Goal: Check status: Check status

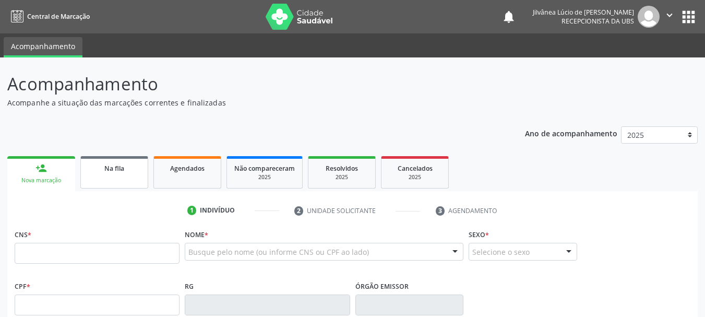
click at [100, 178] on link "Na fila" at bounding box center [114, 172] width 68 height 32
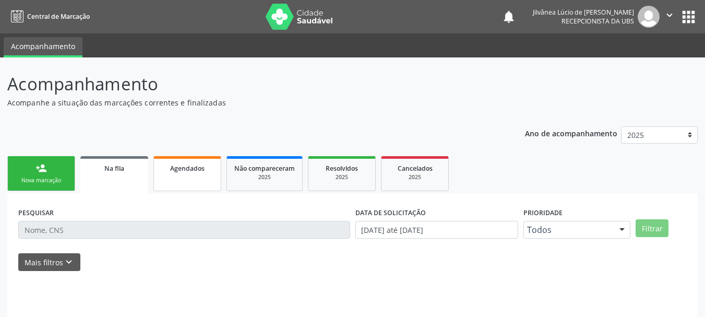
click at [195, 171] on span "Agendados" at bounding box center [187, 168] width 34 height 9
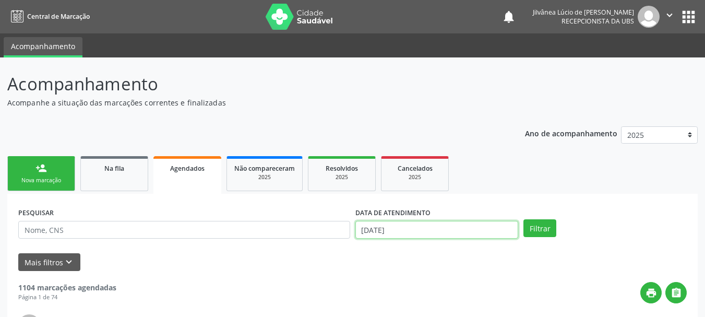
click at [403, 229] on input "[DATE]" at bounding box center [436, 230] width 163 height 18
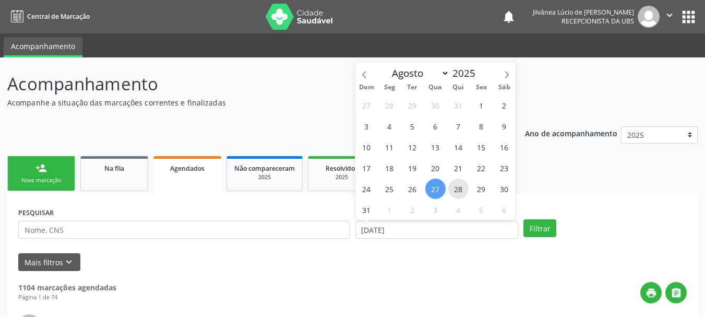
click at [464, 189] on span "28" at bounding box center [458, 188] width 20 height 20
type input "[DATE]"
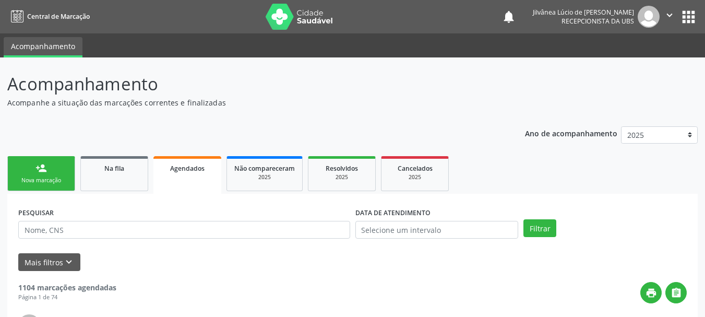
click at [550, 227] on button "Filtrar" at bounding box center [539, 228] width 33 height 18
click at [81, 232] on input "text" at bounding box center [184, 230] width 332 height 18
paste input "[PERSON_NAME]"
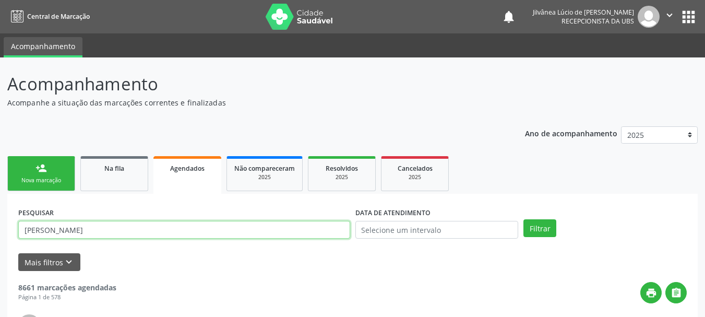
click at [523, 219] on button "Filtrar" at bounding box center [539, 228] width 33 height 18
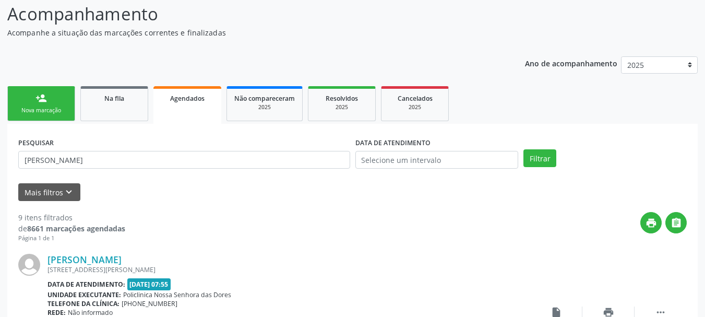
scroll to position [157, 0]
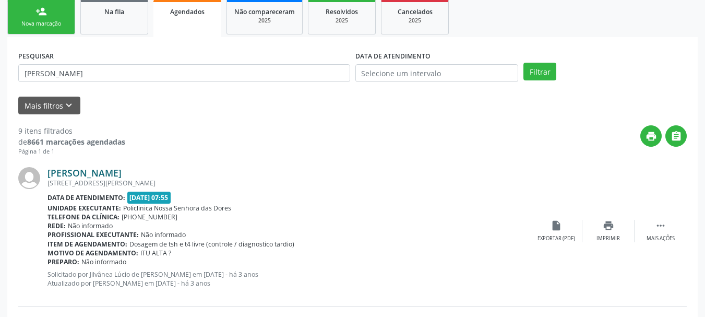
click at [71, 174] on link "[PERSON_NAME]" at bounding box center [84, 172] width 74 height 11
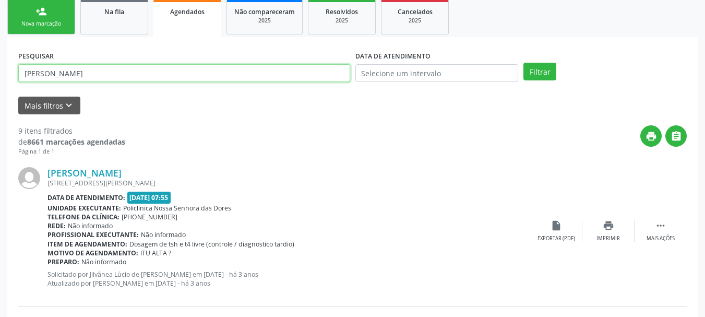
drag, startPoint x: 128, startPoint y: 74, endPoint x: 0, endPoint y: 95, distance: 129.7
paste input "[PERSON_NAME]"
click at [523, 63] on button "Filtrar" at bounding box center [539, 72] width 33 height 18
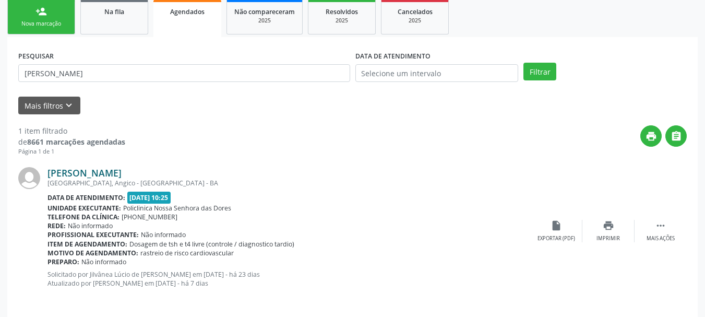
click at [109, 175] on link "[PERSON_NAME]" at bounding box center [84, 172] width 74 height 11
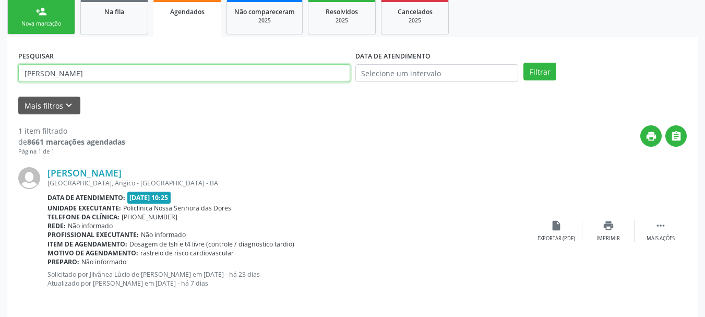
drag, startPoint x: 126, startPoint y: 74, endPoint x: 22, endPoint y: 93, distance: 106.1
click at [22, 93] on form "PESQUISAR [PERSON_NAME] DATA DE ATENDIMENTO Filtrar UNIDADE EXECUTANTE Selecion…" at bounding box center [352, 81] width 668 height 66
paste input "[PERSON_NAME]"
click at [523, 63] on button "Filtrar" at bounding box center [539, 72] width 33 height 18
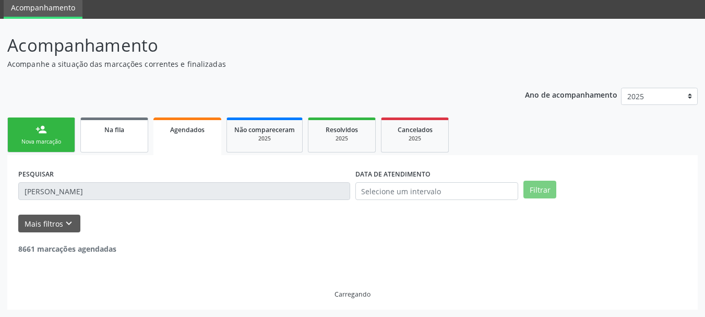
scroll to position [5, 0]
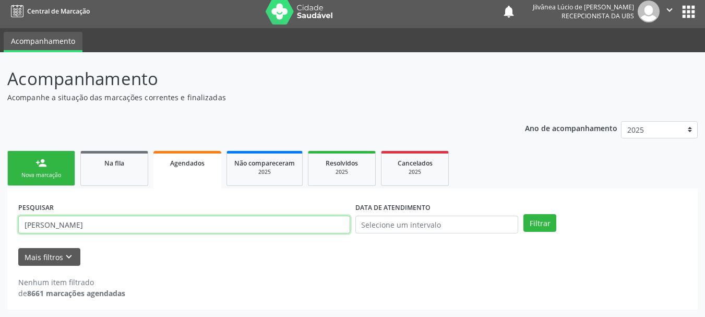
drag, startPoint x: 174, startPoint y: 225, endPoint x: 0, endPoint y: 198, distance: 175.8
click at [0, 198] on div "Acompanhamento Acompanhe a situação das marcações correntes e finalizadas Relat…" at bounding box center [352, 184] width 705 height 265
paste input "[PERSON_NAME]"
click at [523, 214] on button "Filtrar" at bounding box center [539, 223] width 33 height 18
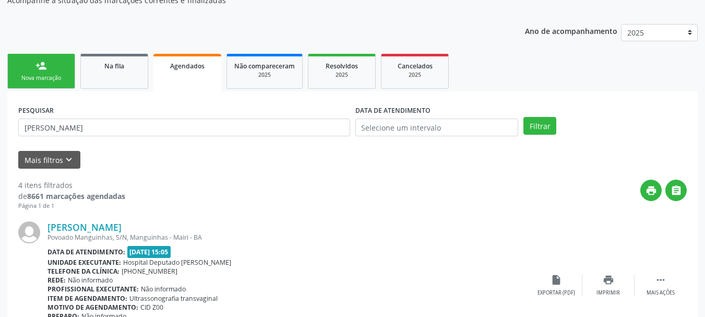
scroll to position [110, 0]
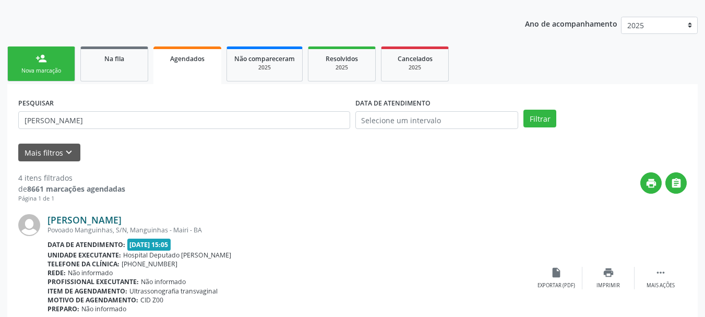
click at [106, 216] on link "[PERSON_NAME]" at bounding box center [84, 219] width 74 height 11
click at [258, 212] on div "[PERSON_NAME] Povoado Manguinhas, S/N, Manguinhas - [GEOGRAPHIC_DATA] - BA Data…" at bounding box center [352, 278] width 668 height 150
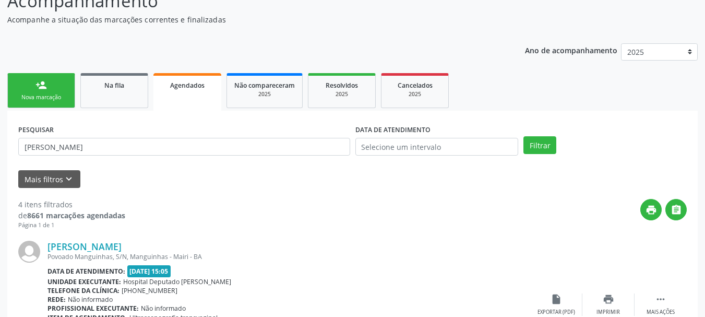
scroll to position [0, 0]
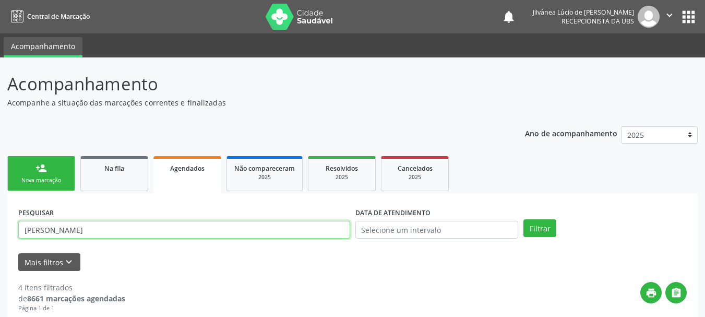
drag, startPoint x: 161, startPoint y: 229, endPoint x: 0, endPoint y: 234, distance: 161.3
paste input "[PERSON_NAME]"
click at [523, 219] on button "Filtrar" at bounding box center [539, 228] width 33 height 18
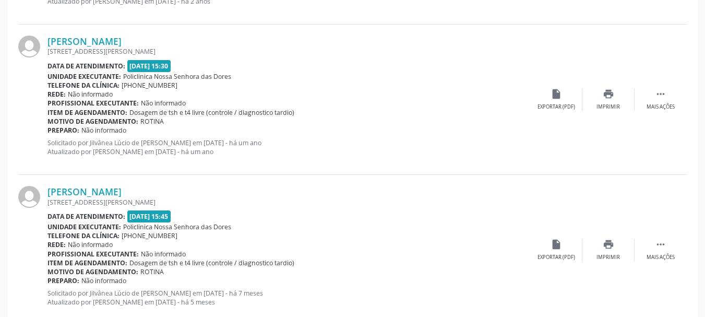
scroll to position [1067, 0]
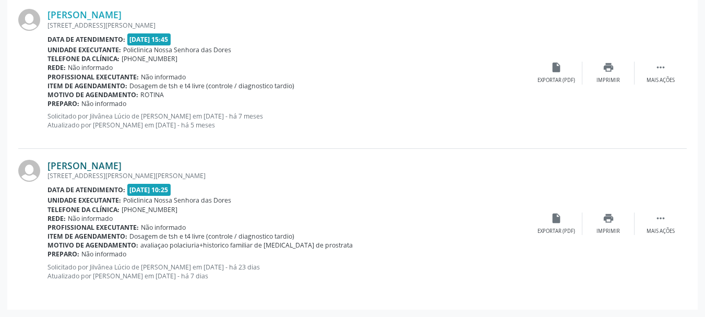
click at [70, 169] on link "[PERSON_NAME]" at bounding box center [84, 165] width 74 height 11
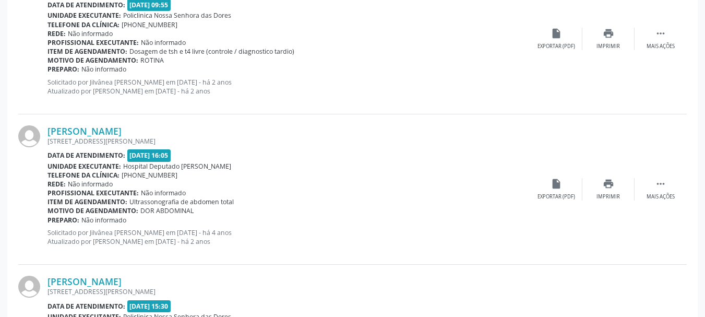
scroll to position [649, 0]
click at [122, 131] on link "[PERSON_NAME]" at bounding box center [84, 131] width 74 height 11
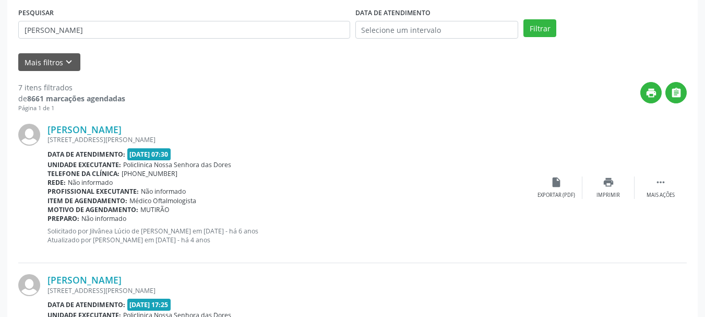
scroll to position [127, 0]
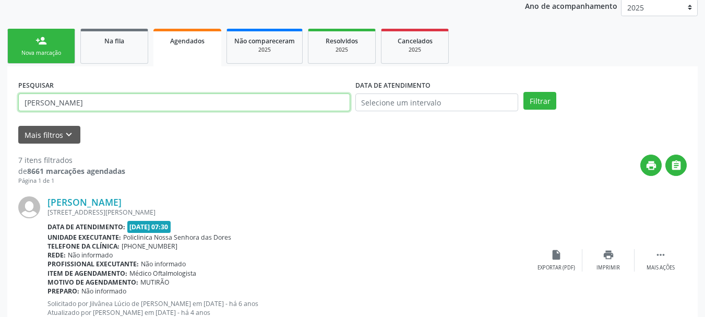
drag, startPoint x: 136, startPoint y: 108, endPoint x: 0, endPoint y: 123, distance: 136.5
paste input "[PERSON_NAME]"
click at [523, 92] on button "Filtrar" at bounding box center [539, 101] width 33 height 18
drag, startPoint x: 116, startPoint y: 109, endPoint x: 0, endPoint y: 120, distance: 116.9
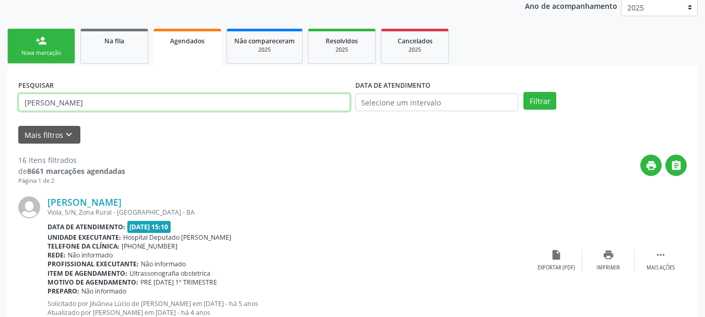
paste input "[PERSON_NAME]"
click at [523, 92] on button "Filtrar" at bounding box center [539, 101] width 33 height 18
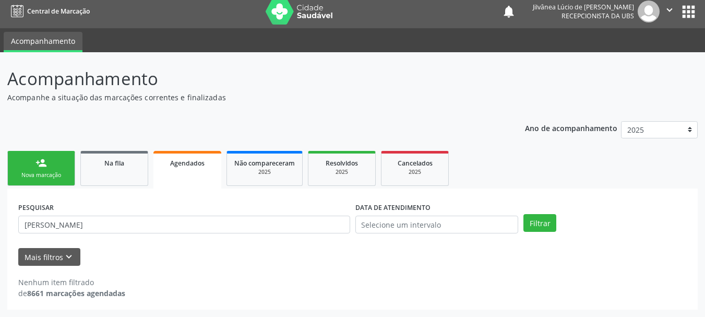
scroll to position [5, 0]
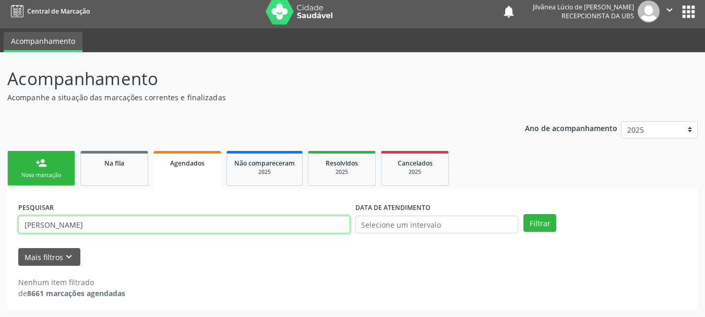
drag, startPoint x: 41, startPoint y: 242, endPoint x: 0, endPoint y: 247, distance: 41.6
click at [0, 247] on div "Acompanhamento Acompanhe a situação das marcações correntes e finalizadas Relat…" at bounding box center [352, 184] width 705 height 265
paste input "[PERSON_NAME]"
click at [523, 214] on button "Filtrar" at bounding box center [539, 223] width 33 height 18
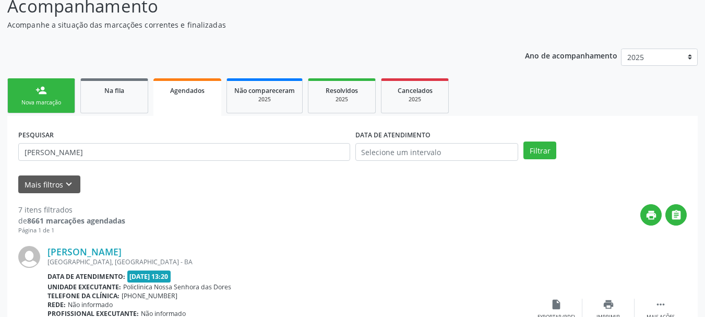
scroll to position [162, 0]
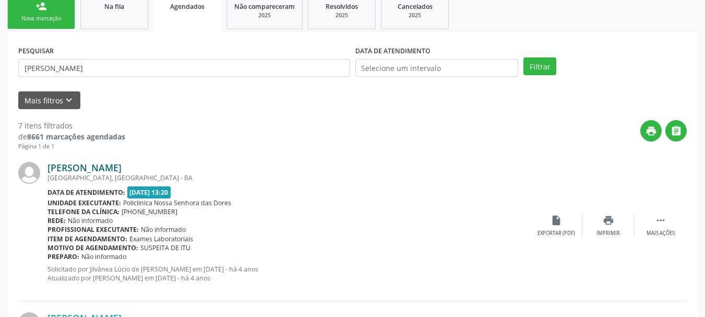
click at [122, 169] on link "[PERSON_NAME]" at bounding box center [84, 167] width 74 height 11
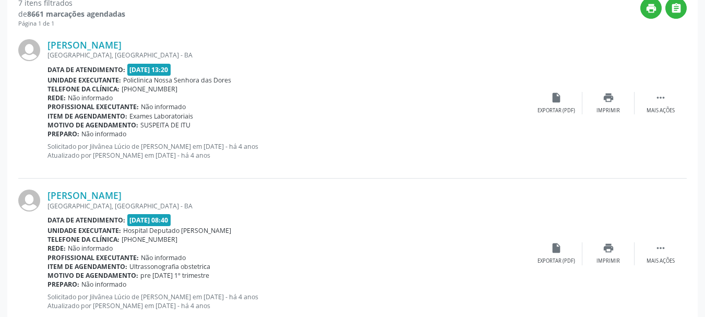
scroll to position [423, 0]
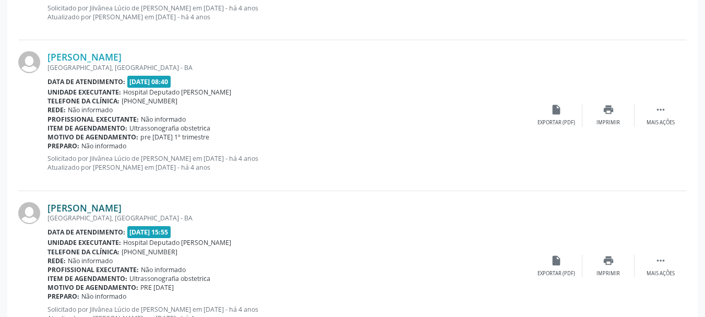
click at [111, 207] on link "[PERSON_NAME]" at bounding box center [84, 207] width 74 height 11
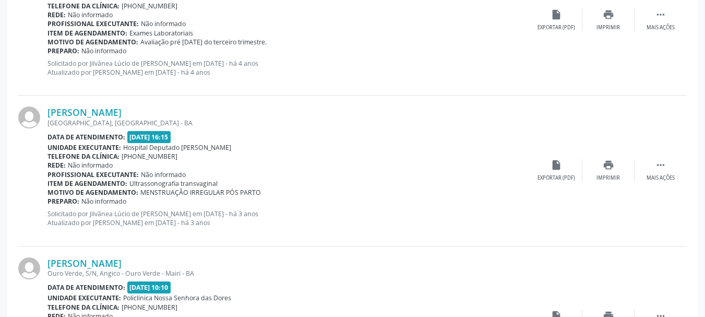
scroll to position [1067, 0]
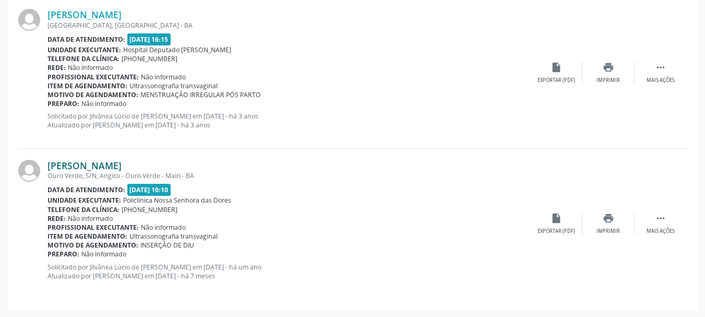
click at [118, 163] on link "[PERSON_NAME]" at bounding box center [84, 165] width 74 height 11
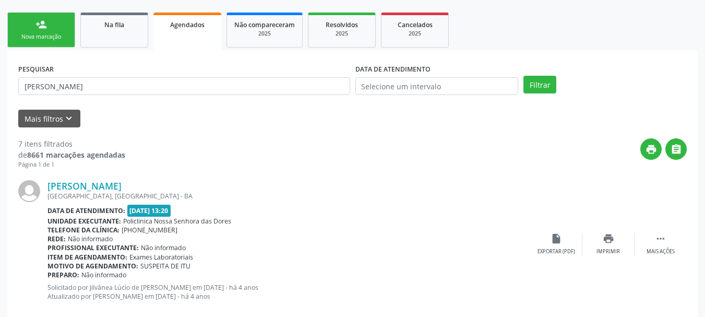
scroll to position [75, 0]
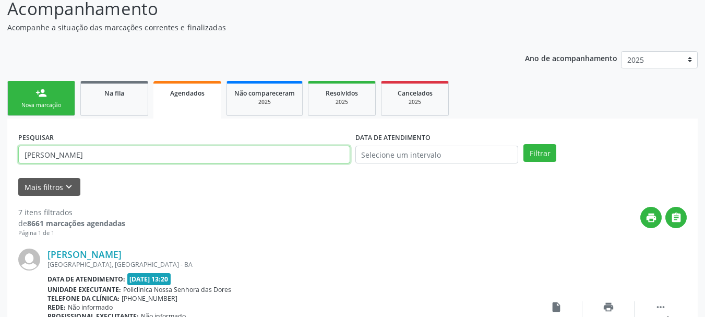
drag, startPoint x: 151, startPoint y: 149, endPoint x: 0, endPoint y: 160, distance: 151.7
paste input "[PERSON_NAME]"
click at [523, 144] on button "Filtrar" at bounding box center [539, 153] width 33 height 18
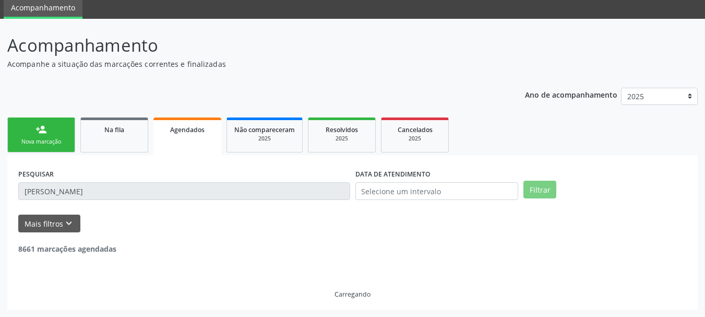
scroll to position [5, 0]
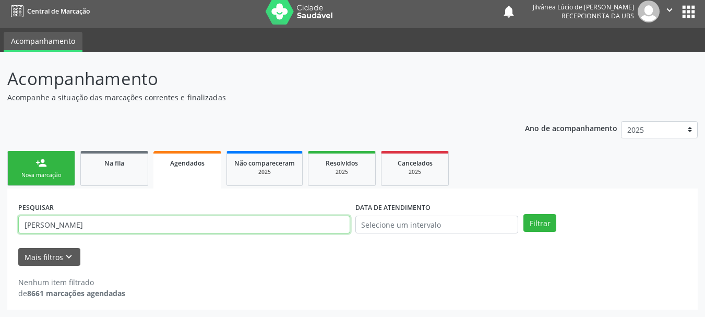
click at [55, 221] on input "[PERSON_NAME]" at bounding box center [184, 225] width 332 height 18
click at [523, 214] on button "Filtrar" at bounding box center [539, 223] width 33 height 18
drag, startPoint x: 106, startPoint y: 219, endPoint x: 73, endPoint y: 225, distance: 33.9
click at [73, 225] on input "[PERSON_NAME]" at bounding box center [184, 225] width 332 height 18
click at [523, 214] on button "Filtrar" at bounding box center [539, 223] width 33 height 18
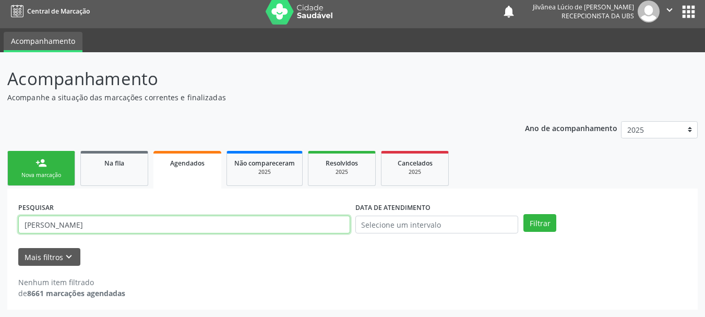
click at [27, 229] on input "[PERSON_NAME]" at bounding box center [184, 225] width 332 height 18
click at [523, 214] on button "Filtrar" at bounding box center [539, 223] width 33 height 18
drag, startPoint x: 76, startPoint y: 219, endPoint x: 53, endPoint y: 230, distance: 25.4
click at [53, 230] on input "[PERSON_NAME]" at bounding box center [184, 225] width 332 height 18
click at [523, 214] on button "Filtrar" at bounding box center [539, 223] width 33 height 18
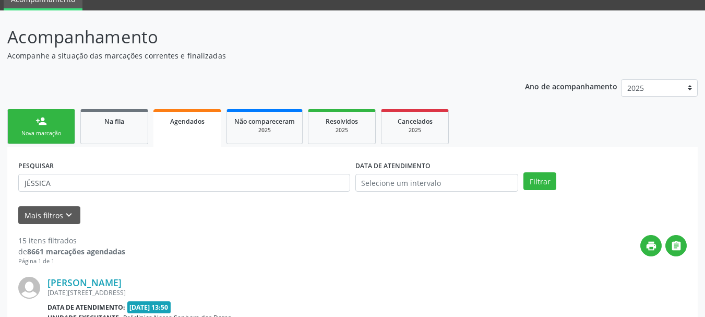
scroll to position [0, 0]
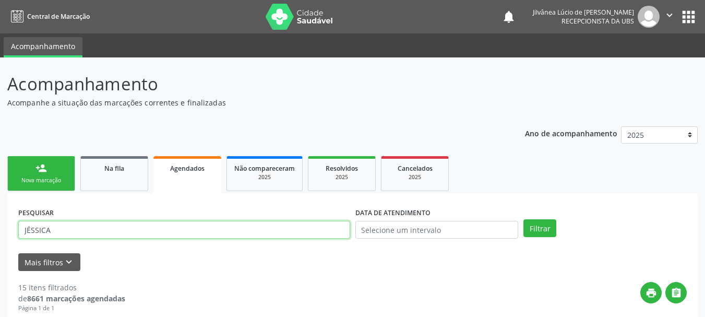
click at [72, 228] on input "JÉSSICA" at bounding box center [184, 230] width 332 height 18
click at [523, 219] on button "Filtrar" at bounding box center [539, 228] width 33 height 18
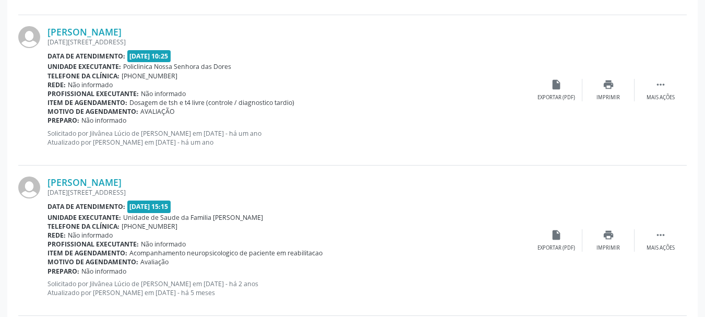
scroll to position [1367, 0]
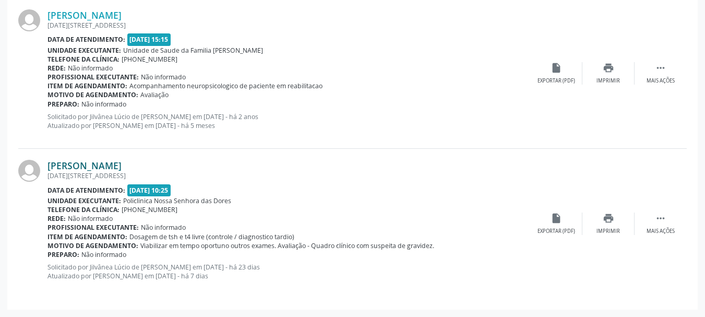
click at [94, 168] on link "[PERSON_NAME]" at bounding box center [84, 165] width 74 height 11
click at [79, 171] on link "[PERSON_NAME]" at bounding box center [84, 165] width 74 height 11
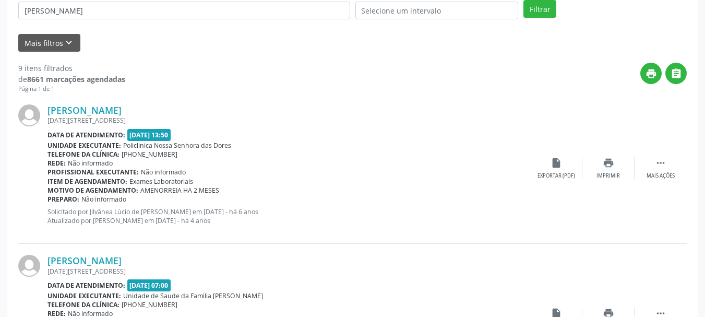
scroll to position [0, 0]
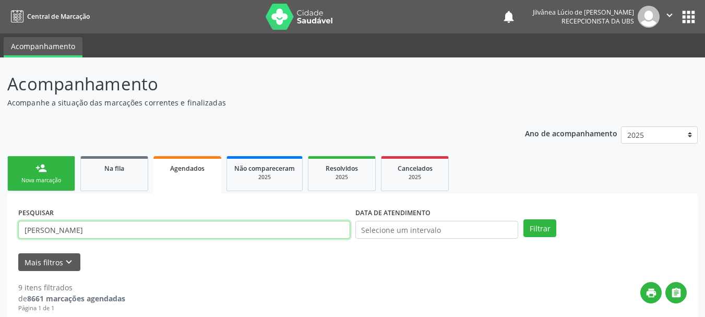
drag, startPoint x: 114, startPoint y: 226, endPoint x: 0, endPoint y: 228, distance: 114.3
paste input "OAO [PERSON_NAME]"
click at [523, 219] on button "Filtrar" at bounding box center [539, 228] width 33 height 18
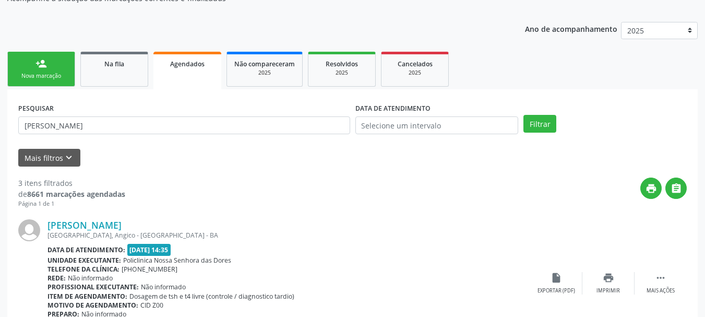
scroll to position [157, 0]
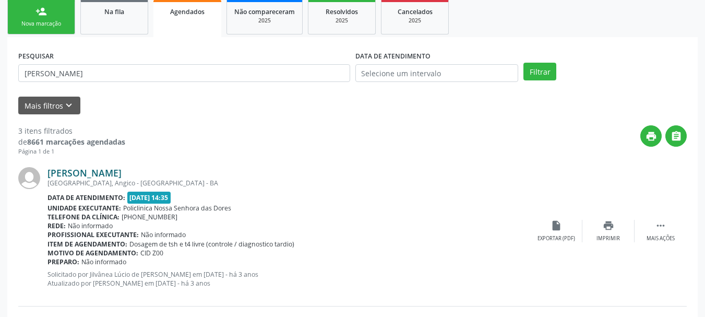
click at [66, 171] on link "[PERSON_NAME]" at bounding box center [84, 172] width 74 height 11
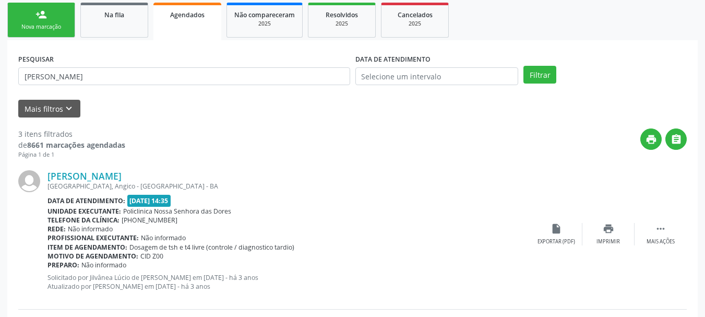
scroll to position [104, 0]
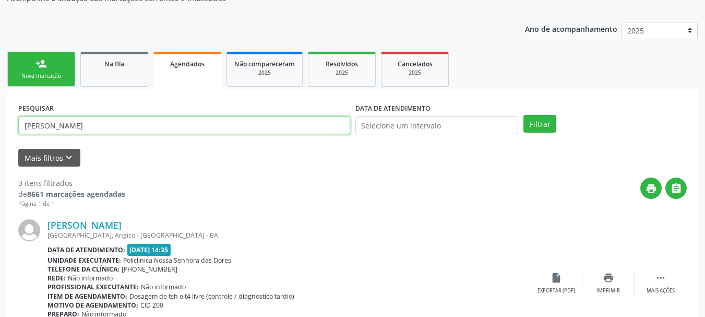
drag, startPoint x: 173, startPoint y: 127, endPoint x: 0, endPoint y: 130, distance: 173.3
click at [0, 130] on div "Acompanhamento Acompanhe a situação das marcações correntes e finalizadas Relat…" at bounding box center [352, 315] width 705 height 724
paste input "SE [PERSON_NAME]"
click at [523, 115] on button "Filtrar" at bounding box center [539, 124] width 33 height 18
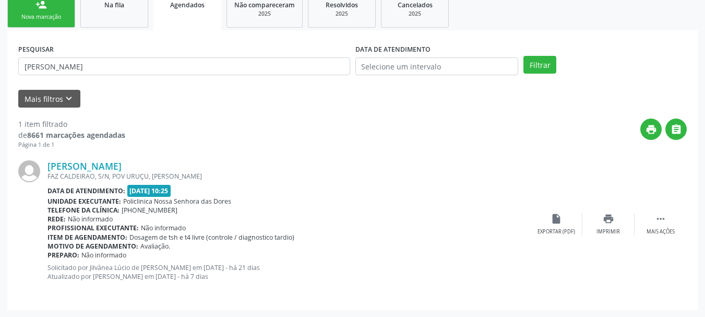
scroll to position [164, 0]
click at [109, 166] on link "[PERSON_NAME]" at bounding box center [84, 165] width 74 height 11
click at [102, 166] on link "[PERSON_NAME]" at bounding box center [84, 165] width 74 height 11
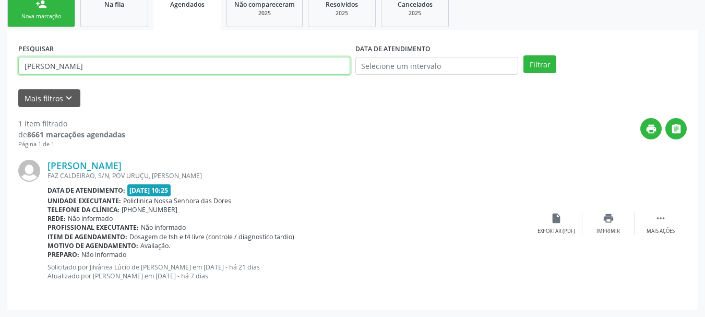
drag, startPoint x: 149, startPoint y: 69, endPoint x: 0, endPoint y: 91, distance: 150.8
click at [0, 91] on div "Acompanhamento Acompanhe a situação das marcações correntes e finalizadas Relat…" at bounding box center [352, 105] width 705 height 423
paste input "[PERSON_NAME][GEOGRAPHIC_DATA]"
click at [523, 55] on button "Filtrar" at bounding box center [539, 64] width 33 height 18
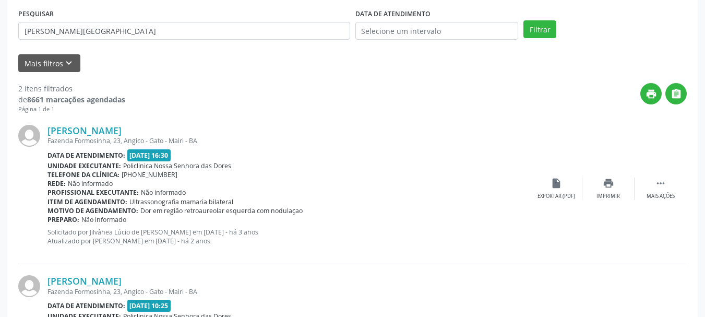
scroll to position [216, 0]
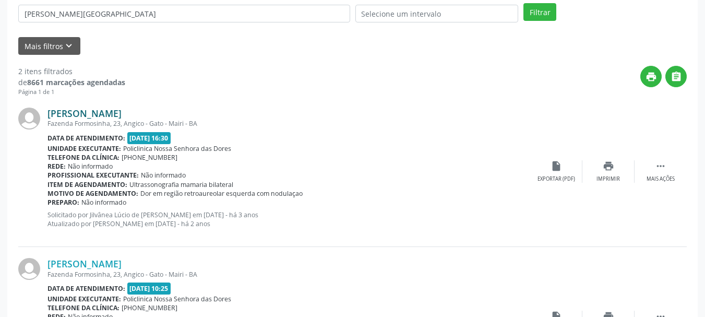
click at [85, 115] on link "[PERSON_NAME]" at bounding box center [84, 112] width 74 height 11
click at [87, 266] on link "[PERSON_NAME]" at bounding box center [84, 263] width 74 height 11
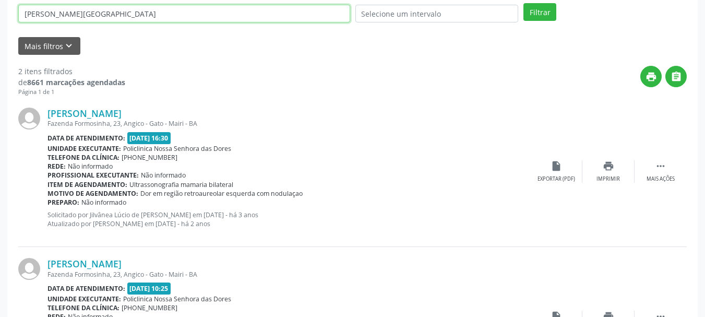
drag, startPoint x: 97, startPoint y: 16, endPoint x: 0, endPoint y: 35, distance: 99.1
click at [0, 34] on div "Acompanhamento Acompanhe a situação das marcações correntes e finalizadas Relat…" at bounding box center [352, 128] width 705 height 574
paste input "[PERSON_NAME]"
click at [523, 3] on button "Filtrar" at bounding box center [539, 12] width 33 height 18
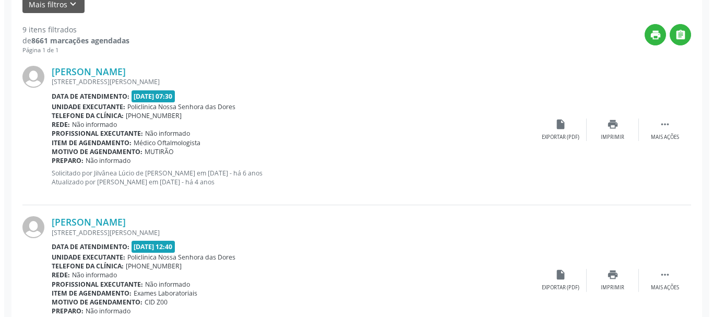
scroll to position [268, 0]
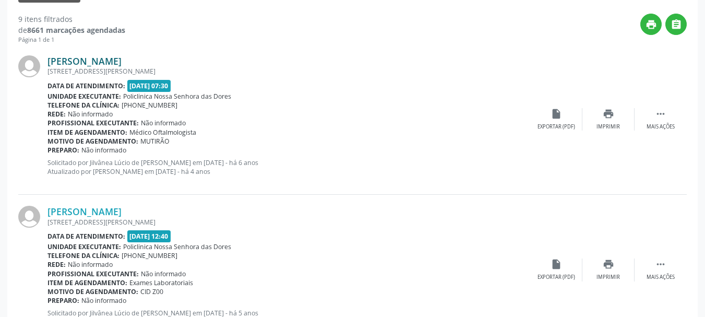
click at [106, 66] on link "[PERSON_NAME]" at bounding box center [84, 60] width 74 height 11
click at [118, 209] on link "[PERSON_NAME]" at bounding box center [84, 211] width 74 height 11
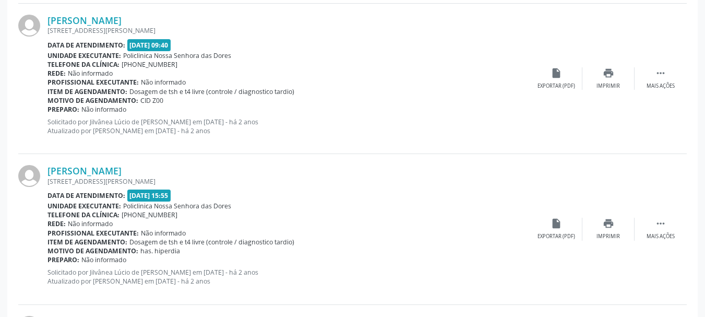
scroll to position [947, 0]
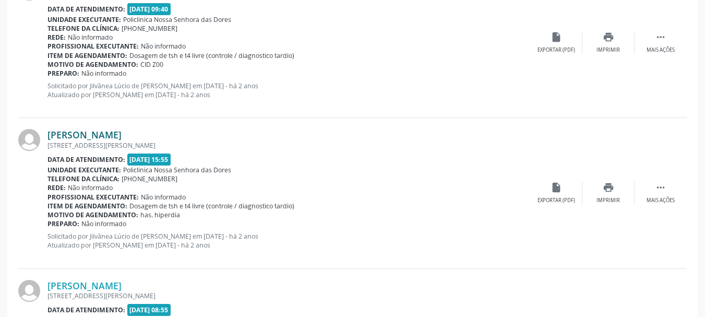
click at [94, 133] on link "[PERSON_NAME]" at bounding box center [84, 134] width 74 height 11
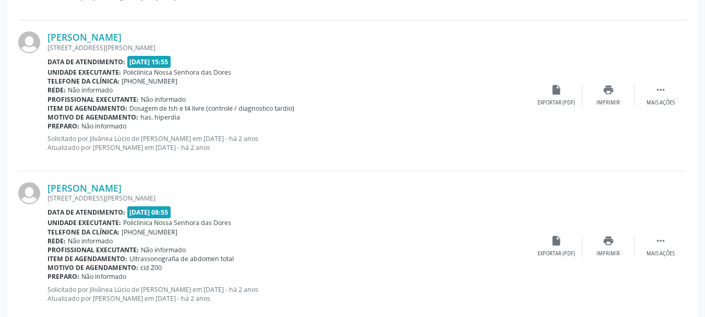
scroll to position [1155, 0]
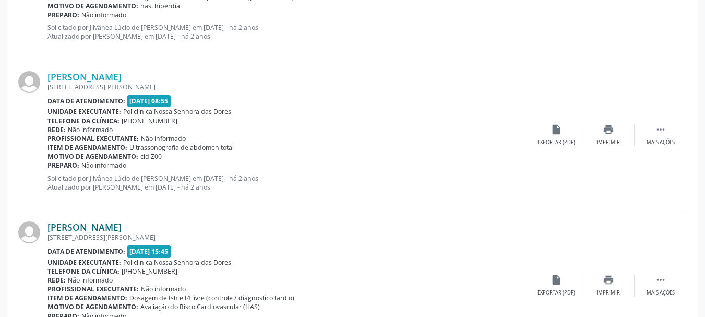
click at [122, 224] on link "[PERSON_NAME]" at bounding box center [84, 226] width 74 height 11
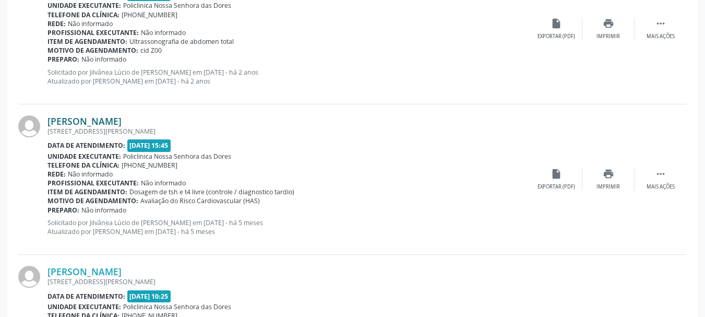
scroll to position [1367, 0]
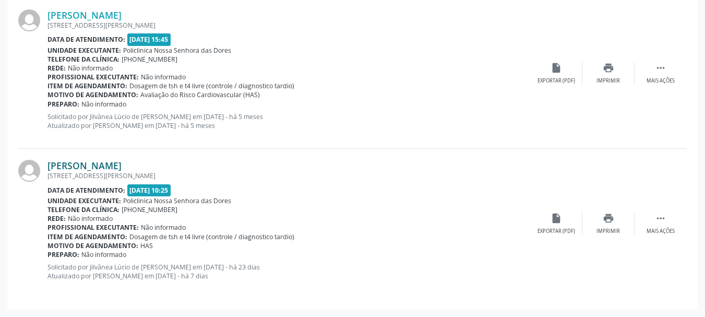
click at [99, 163] on link "[PERSON_NAME]" at bounding box center [84, 165] width 74 height 11
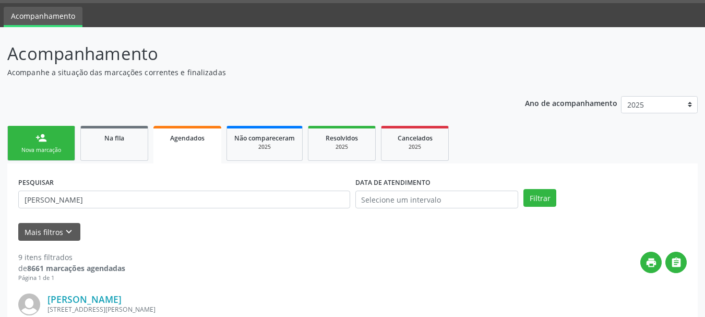
scroll to position [0, 0]
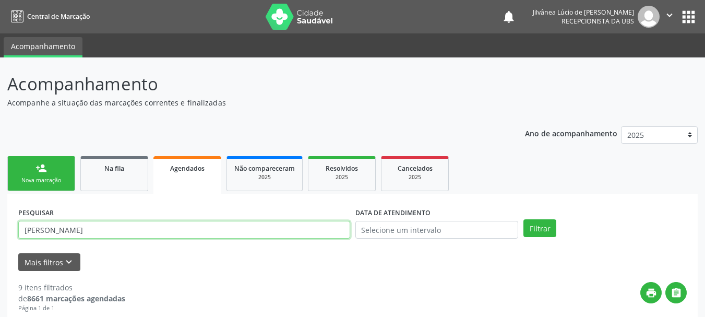
drag, startPoint x: 136, startPoint y: 236, endPoint x: 0, endPoint y: 249, distance: 136.9
paste input "[PERSON_NAME]"
click at [523, 219] on button "Filtrar" at bounding box center [539, 228] width 33 height 18
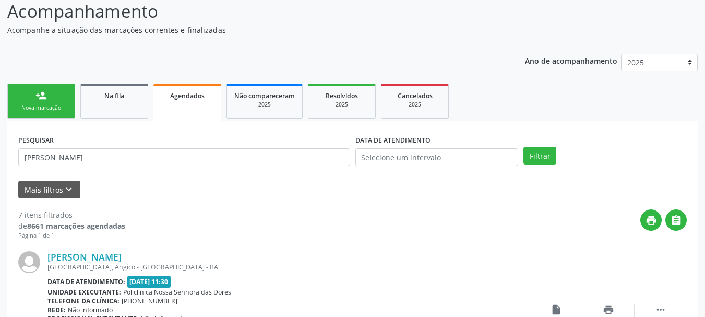
scroll to position [91, 0]
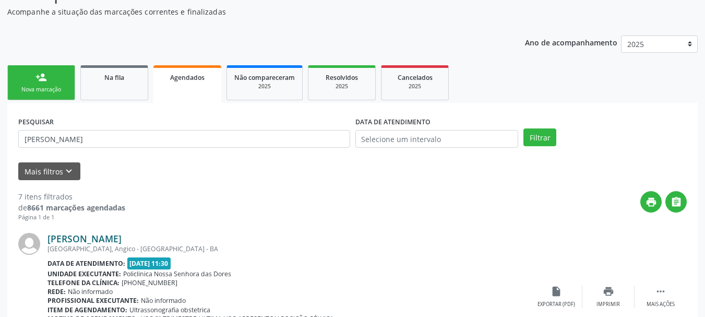
click at [71, 241] on link "[PERSON_NAME]" at bounding box center [84, 238] width 74 height 11
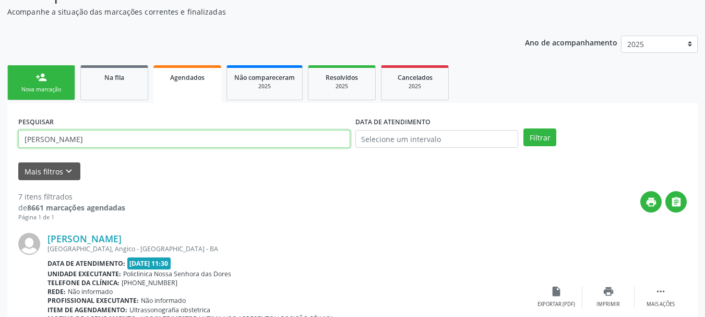
paste input "NATIELE SOUZ"
click at [523, 128] on button "Filtrar" at bounding box center [539, 137] width 33 height 18
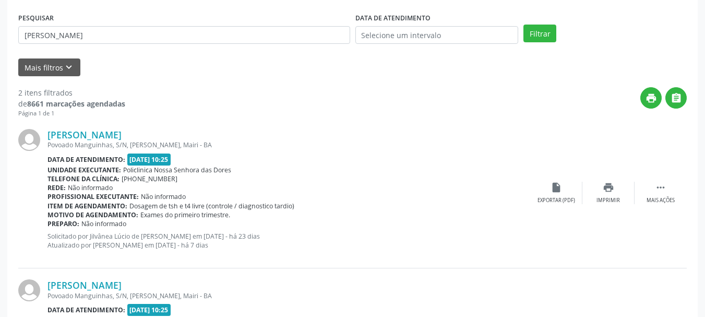
scroll to position [195, 0]
click at [91, 134] on link "[PERSON_NAME]" at bounding box center [84, 133] width 74 height 11
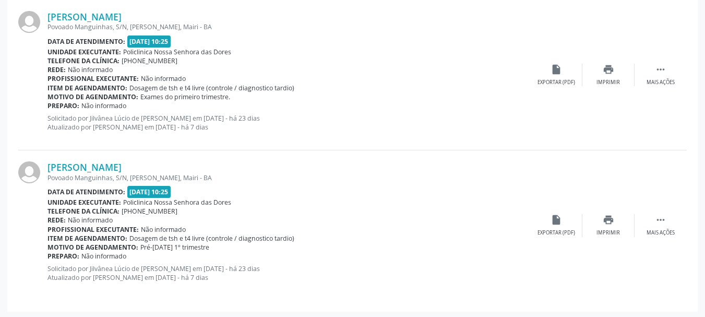
scroll to position [315, 0]
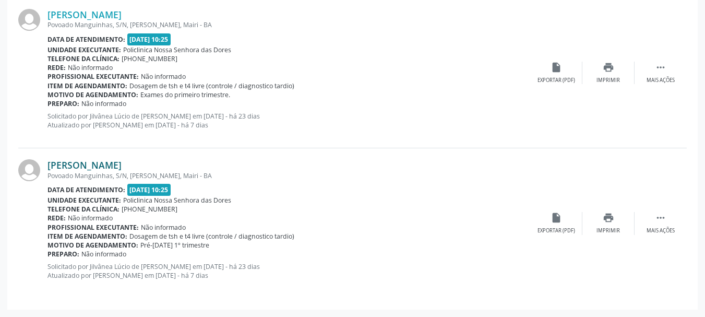
click at [88, 160] on link "[PERSON_NAME]" at bounding box center [84, 164] width 74 height 11
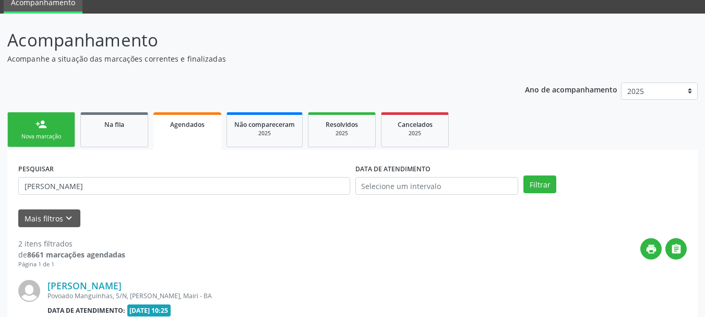
scroll to position [0, 0]
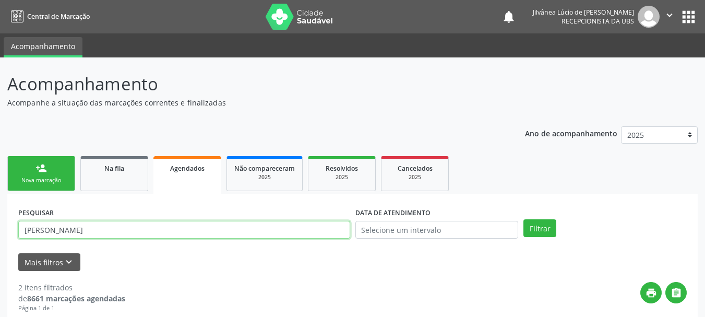
drag, startPoint x: 125, startPoint y: 228, endPoint x: 0, endPoint y: 230, distance: 125.3
paste input "[PERSON_NAME]"
click at [523, 219] on button "Filtrar" at bounding box center [539, 228] width 33 height 18
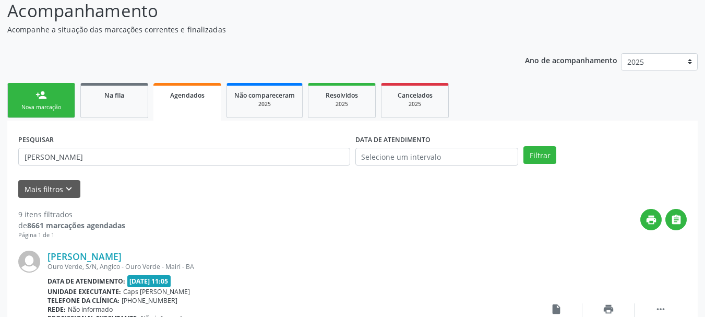
scroll to position [91, 0]
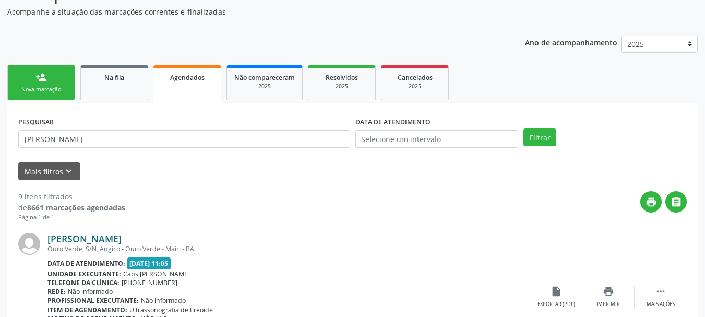
click at [117, 238] on link "[PERSON_NAME]" at bounding box center [84, 238] width 74 height 11
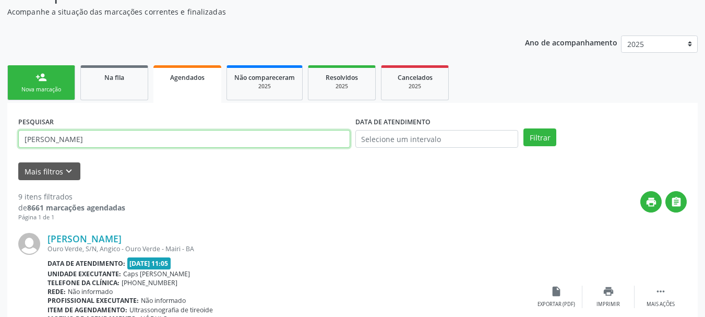
drag, startPoint x: 155, startPoint y: 137, endPoint x: 0, endPoint y: 146, distance: 155.2
paste input "[PERSON_NAME]"
click at [523, 128] on button "Filtrar" at bounding box center [539, 137] width 33 height 18
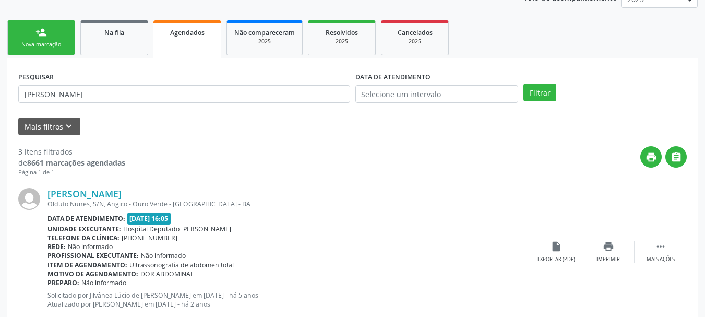
scroll to position [195, 0]
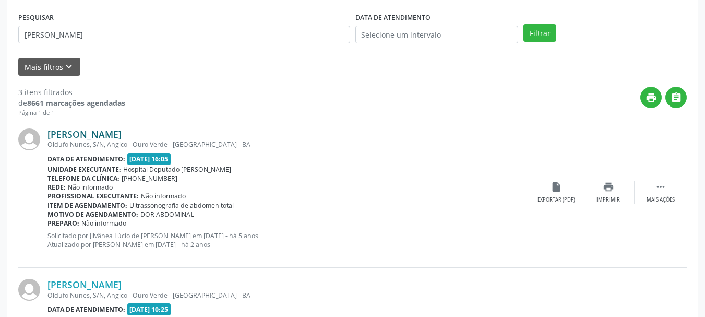
click at [98, 132] on link "[PERSON_NAME]" at bounding box center [84, 133] width 74 height 11
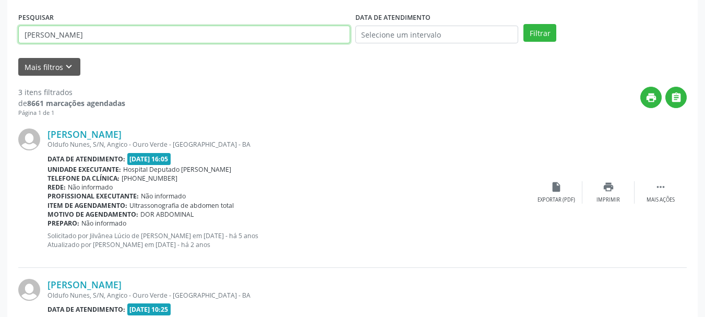
drag, startPoint x: 0, startPoint y: 57, endPoint x: 0, endPoint y: 66, distance: 8.9
click at [0, 66] on div "Acompanhamento Acompanhe a situação das marcações correntes e finalizadas Relat…" at bounding box center [352, 224] width 705 height 724
paste input "ILVANA [PERSON_NAME]"
click at [523, 24] on button "Filtrar" at bounding box center [539, 33] width 33 height 18
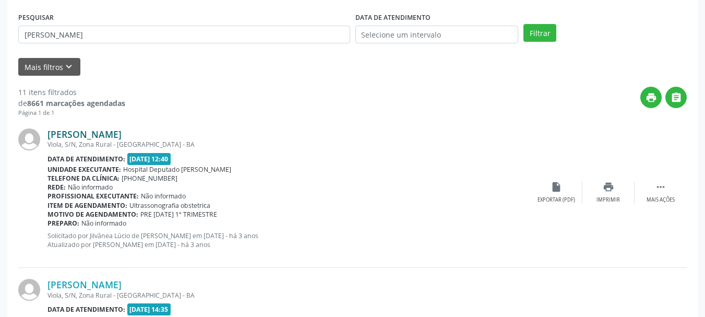
click at [88, 128] on link "[PERSON_NAME]" at bounding box center [84, 133] width 74 height 11
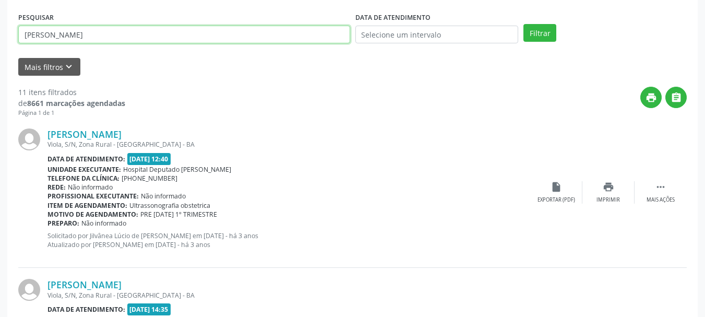
drag, startPoint x: 139, startPoint y: 35, endPoint x: 0, endPoint y: 41, distance: 138.9
paste input "[PERSON_NAME]"
type input "[PERSON_NAME]"
click at [523, 24] on button "Filtrar" at bounding box center [539, 33] width 33 height 18
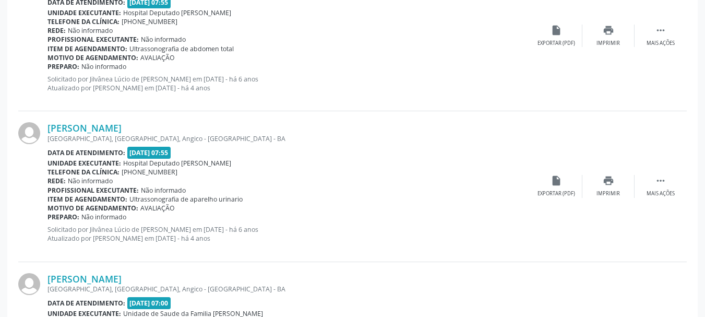
scroll to position [560, 0]
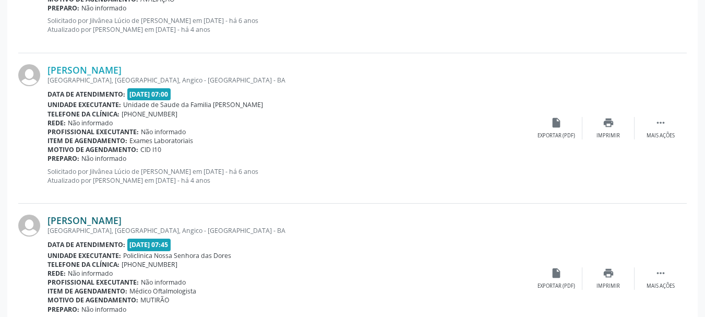
click at [93, 220] on link "[PERSON_NAME]" at bounding box center [84, 219] width 74 height 11
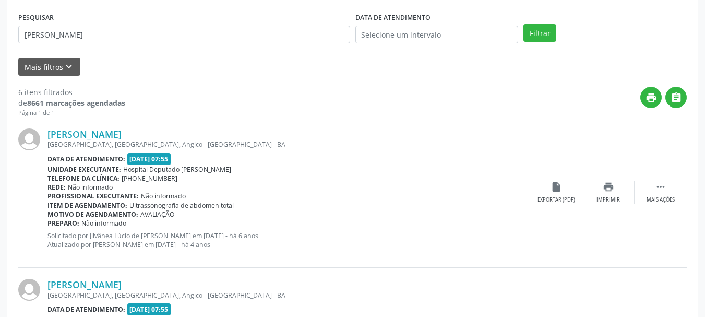
scroll to position [0, 0]
